Goal: Communication & Community: Answer question/provide support

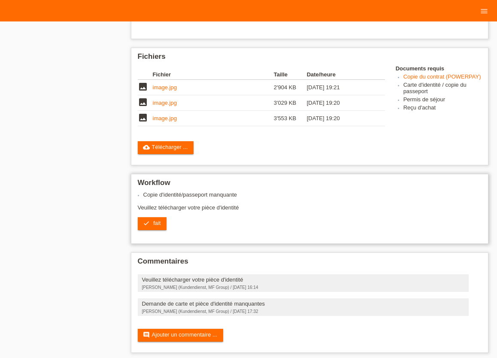
scroll to position [250, 0]
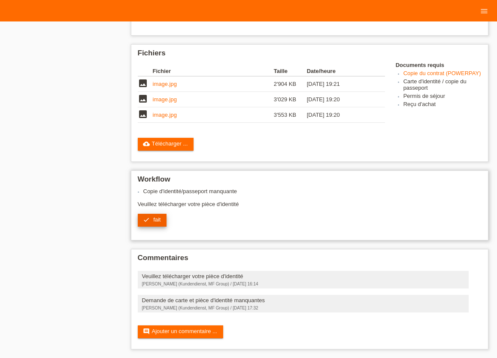
click at [155, 220] on span "fait" at bounding box center [156, 219] width 7 height 6
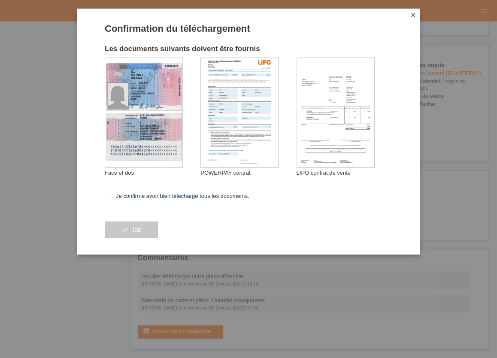
click at [108, 194] on icon at bounding box center [108, 196] width 6 height 6
click at [108, 194] on input "Je confirme avoir bien téléchargé tous les documents." at bounding box center [108, 196] width 6 height 6
checkbox input "true"
click at [143, 228] on button "check fait" at bounding box center [131, 230] width 53 height 16
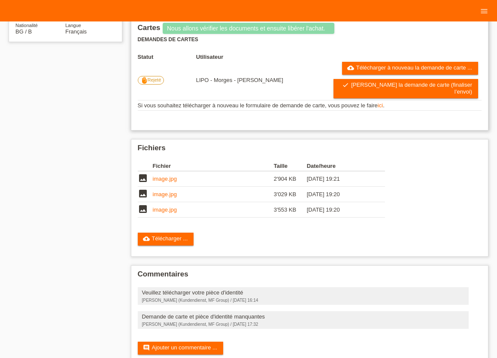
scroll to position [188, 0]
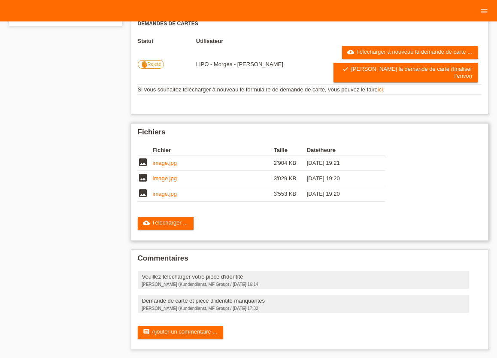
click at [168, 191] on link "image.jpg" at bounding box center [165, 194] width 24 height 6
click at [165, 175] on link "image.jpg" at bounding box center [165, 178] width 24 height 6
click at [167, 161] on link "image.jpg" at bounding box center [165, 163] width 24 height 6
click at [163, 330] on link "comment Ajouter un commentaire ..." at bounding box center [180, 332] width 85 height 13
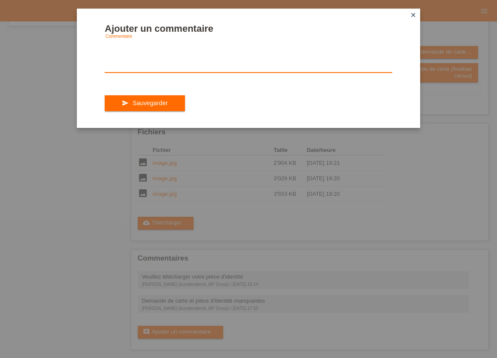
click at [116, 73] on textarea at bounding box center [249, 56] width 288 height 33
type textarea "b"
type textarea "J"
type textarea "n"
click at [218, 41] on textarea "nous allons rajouter les pièces manquantes merci" at bounding box center [249, 56] width 288 height 33
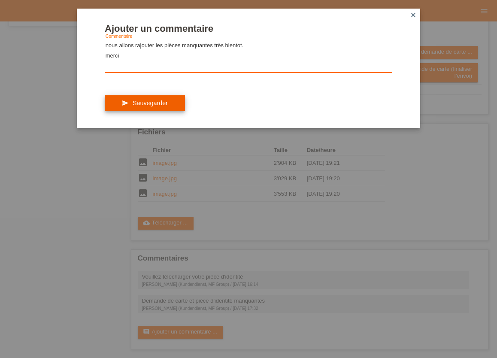
type textarea "nous allons rajouter les pièces manquantes très bientot. merci"
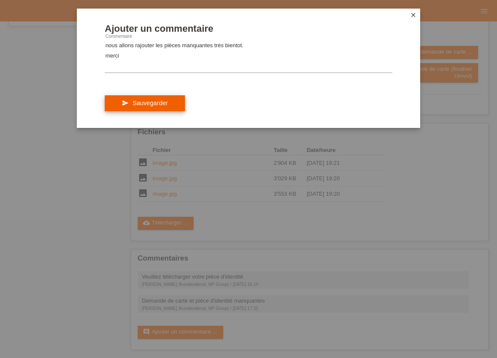
click at [171, 112] on button "send Sauvegarder" at bounding box center [145, 103] width 80 height 16
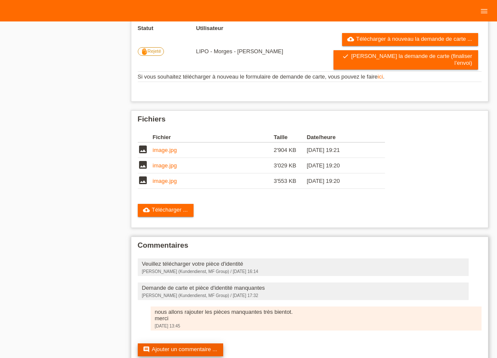
scroll to position [219, 0]
